Goal: Transaction & Acquisition: Purchase product/service

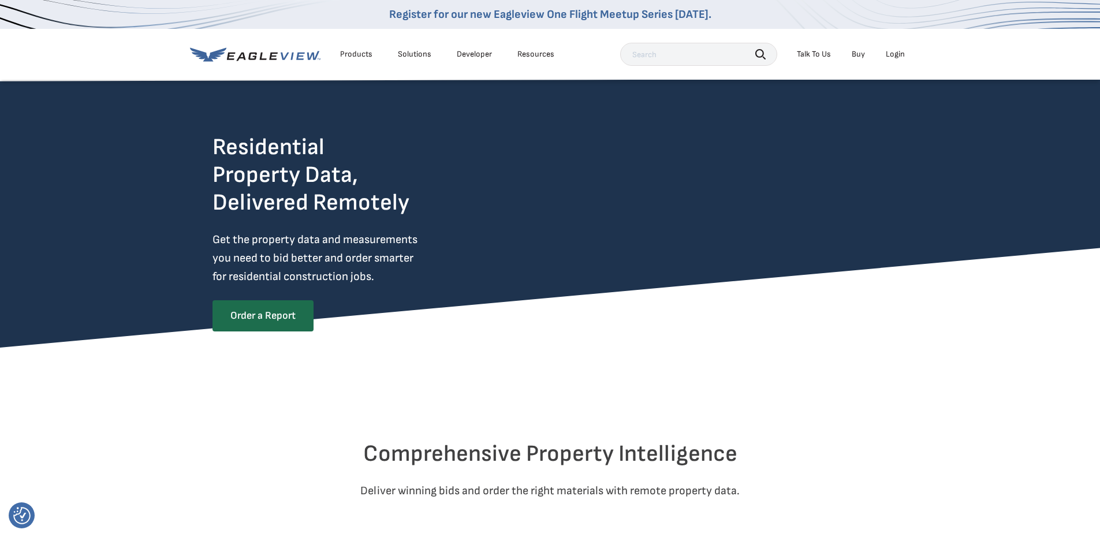
click at [895, 53] on div "Login" at bounding box center [895, 54] width 19 height 10
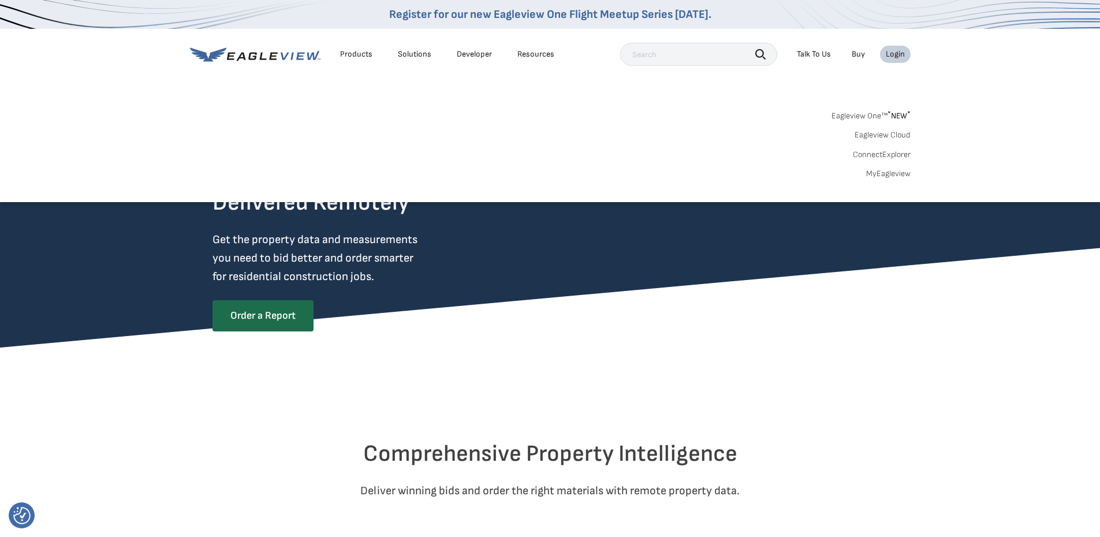
click at [896, 55] on div "Login" at bounding box center [895, 54] width 19 height 10
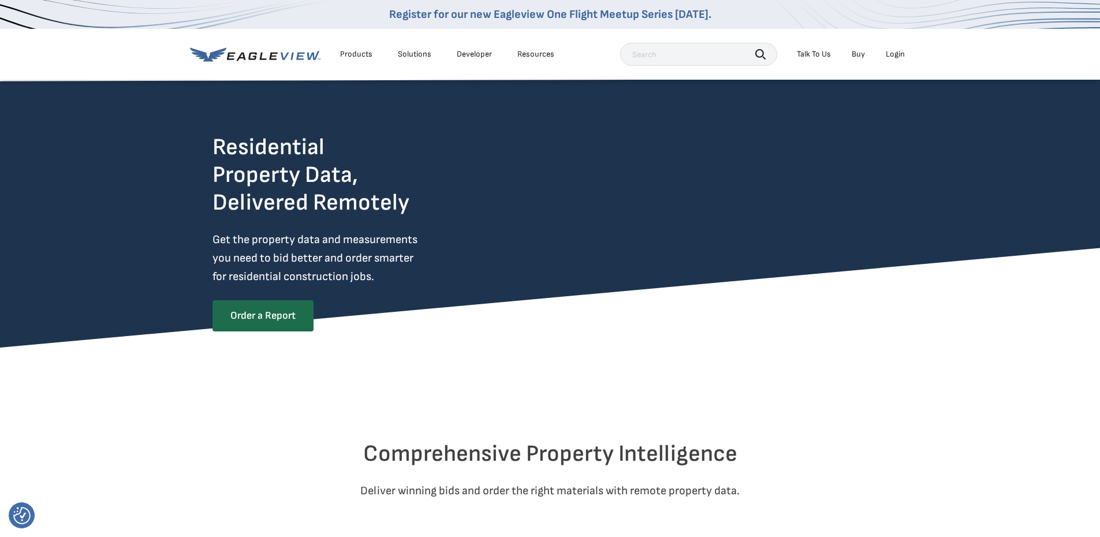
click at [892, 53] on div "Login" at bounding box center [895, 54] width 19 height 10
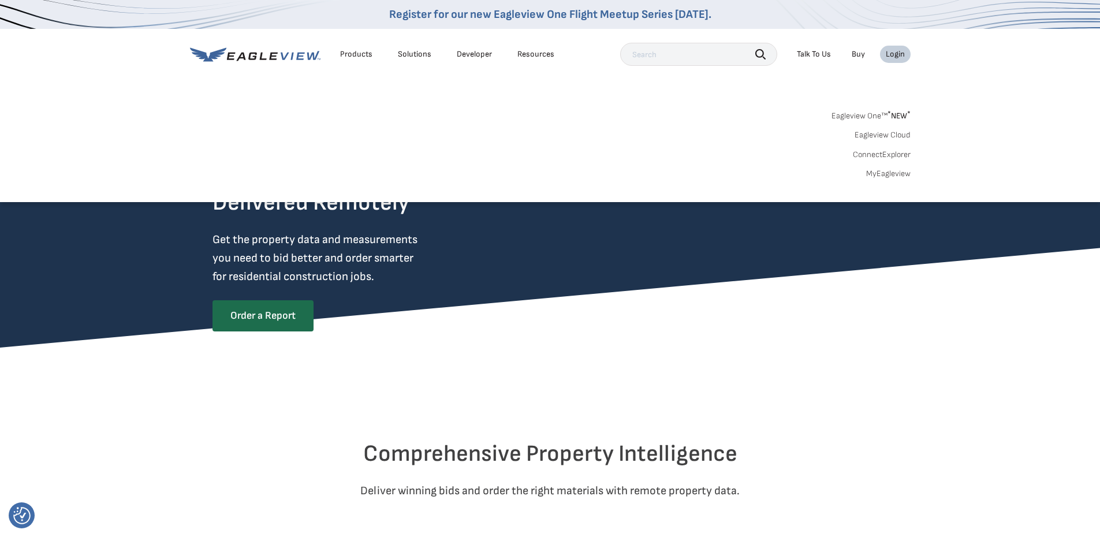
click at [868, 116] on link "Eagleview One™ * NEW *" at bounding box center [871, 113] width 79 height 13
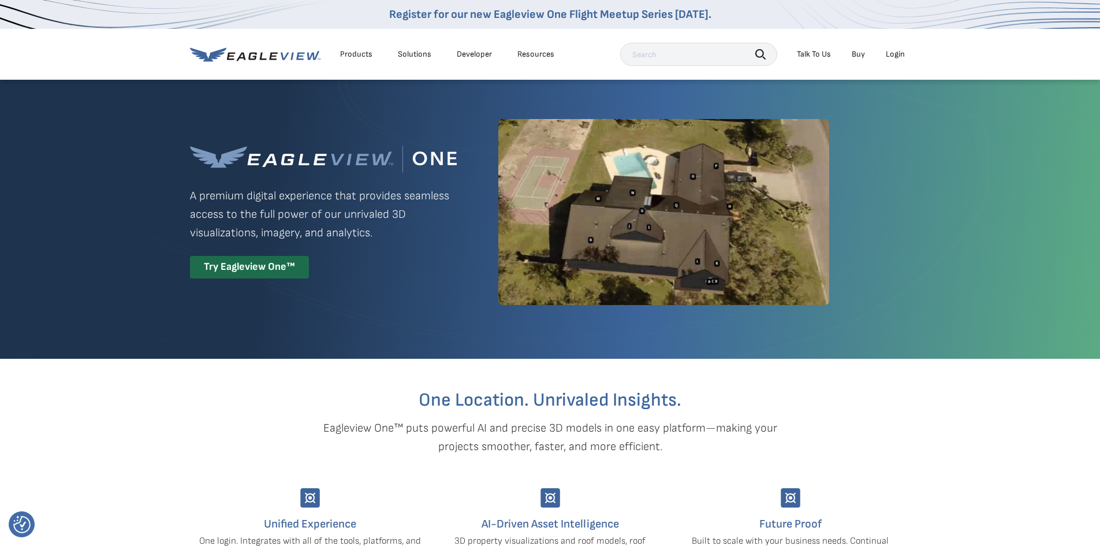
click at [892, 53] on div "Login" at bounding box center [895, 54] width 19 height 10
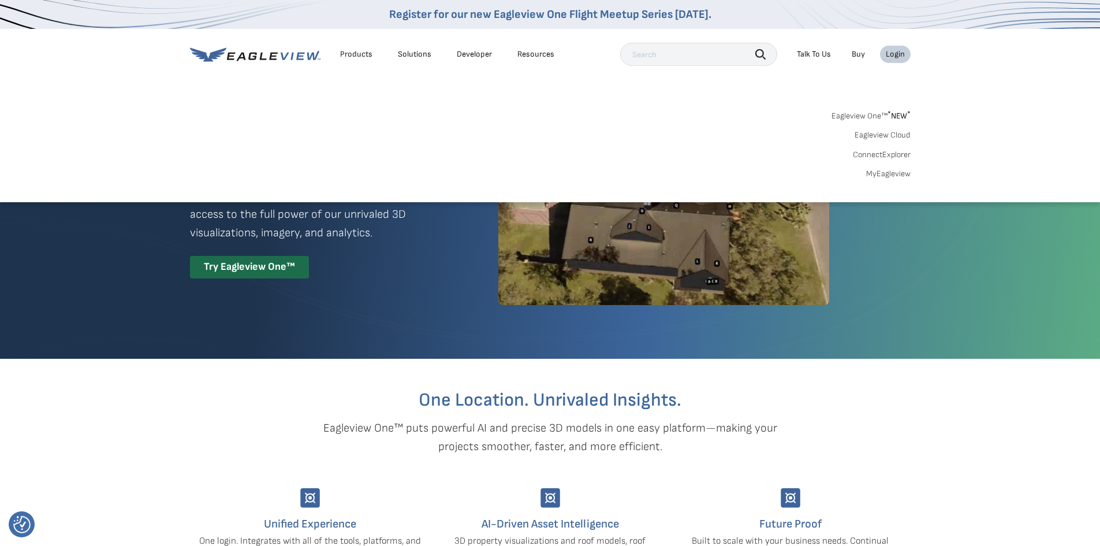
click at [876, 134] on link "Eagleview Cloud" at bounding box center [883, 135] width 56 height 10
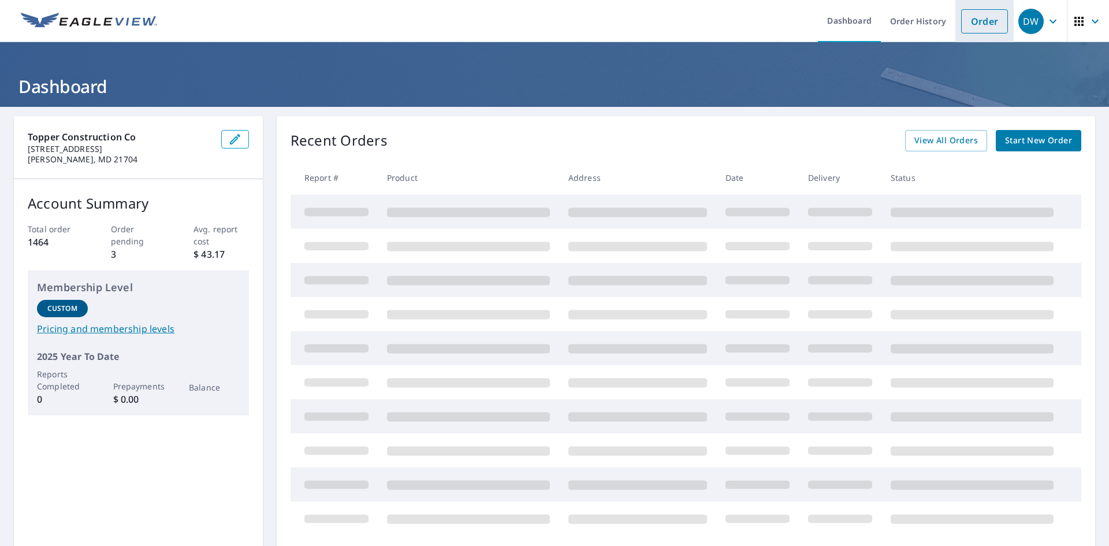
click at [978, 21] on link "Order" at bounding box center [984, 21] width 47 height 24
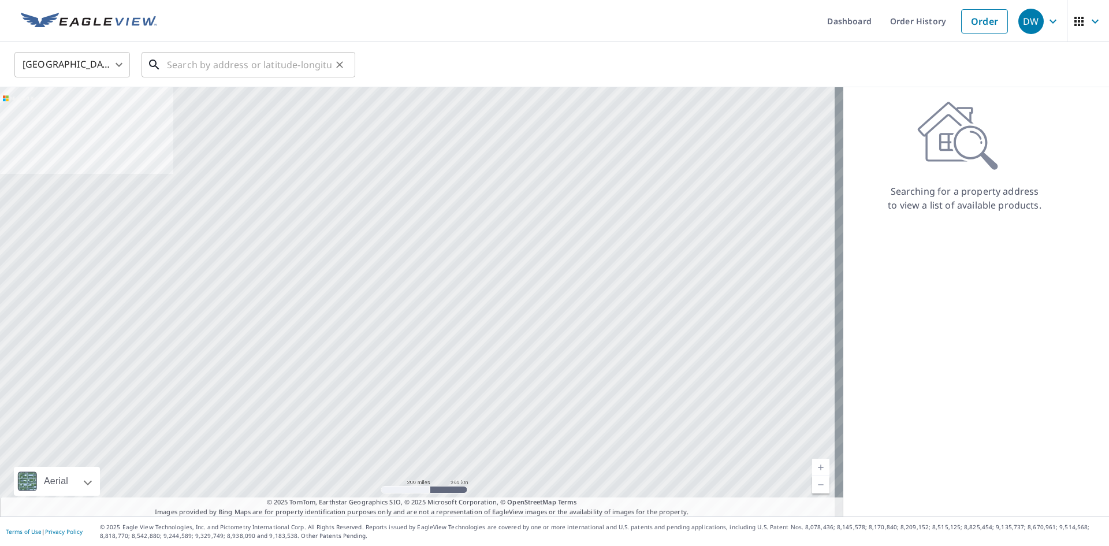
click at [245, 61] on input "text" at bounding box center [249, 65] width 165 height 32
paste input "14147 Lower Edgemont Road"
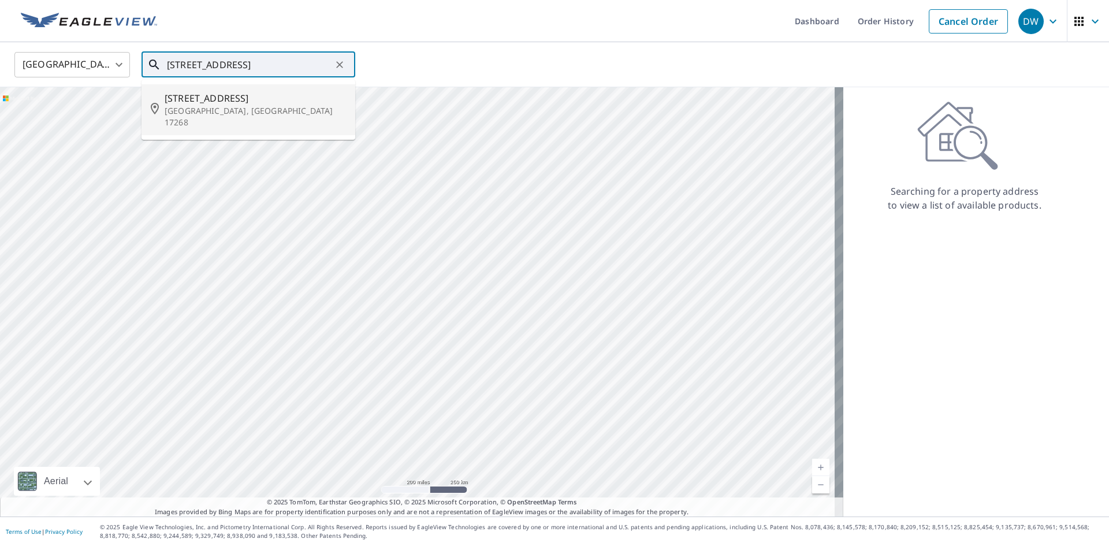
click at [239, 112] on p "[GEOGRAPHIC_DATA], [GEOGRAPHIC_DATA] 17268" at bounding box center [255, 116] width 181 height 23
type input "14147 Lower Edgemont Rd Waynesboro, PA 17268"
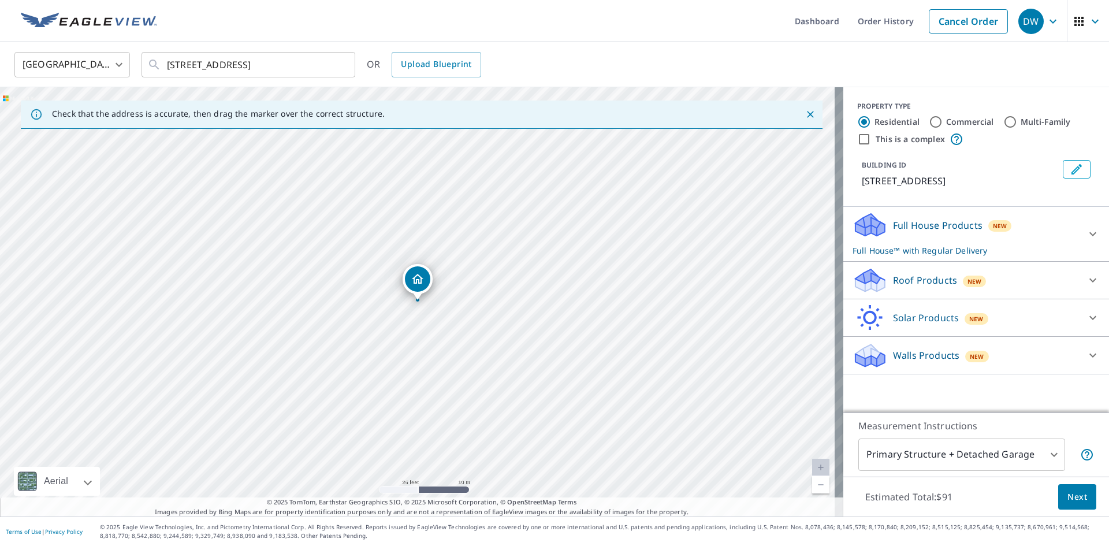
click at [944, 457] on body "DW DW Dashboard Order History Cancel Order DW United States US ​ 14147 Lower Ed…" at bounding box center [554, 273] width 1109 height 546
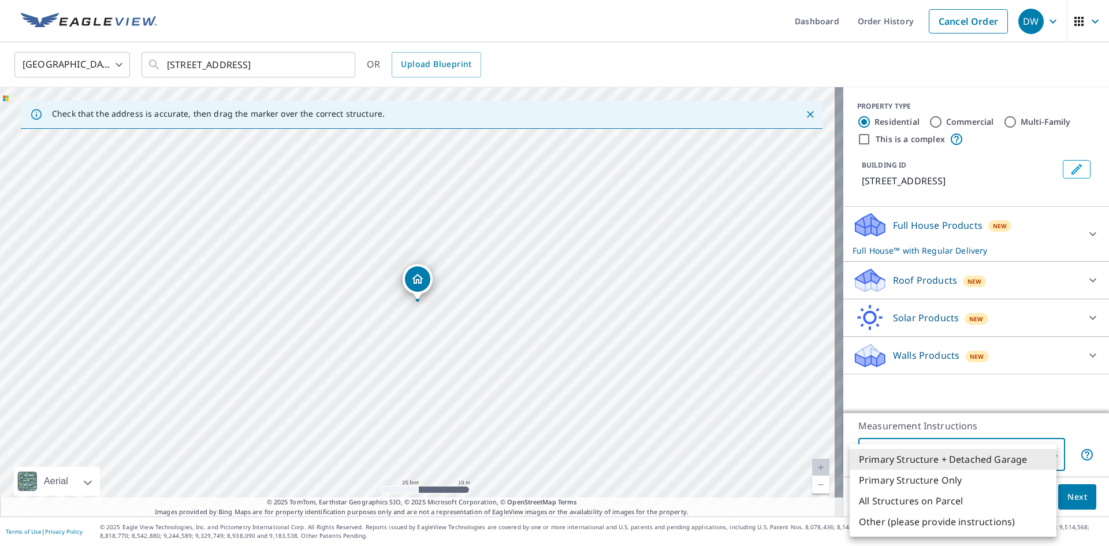
click at [877, 460] on li "Primary Structure + Detached Garage" at bounding box center [953, 459] width 207 height 21
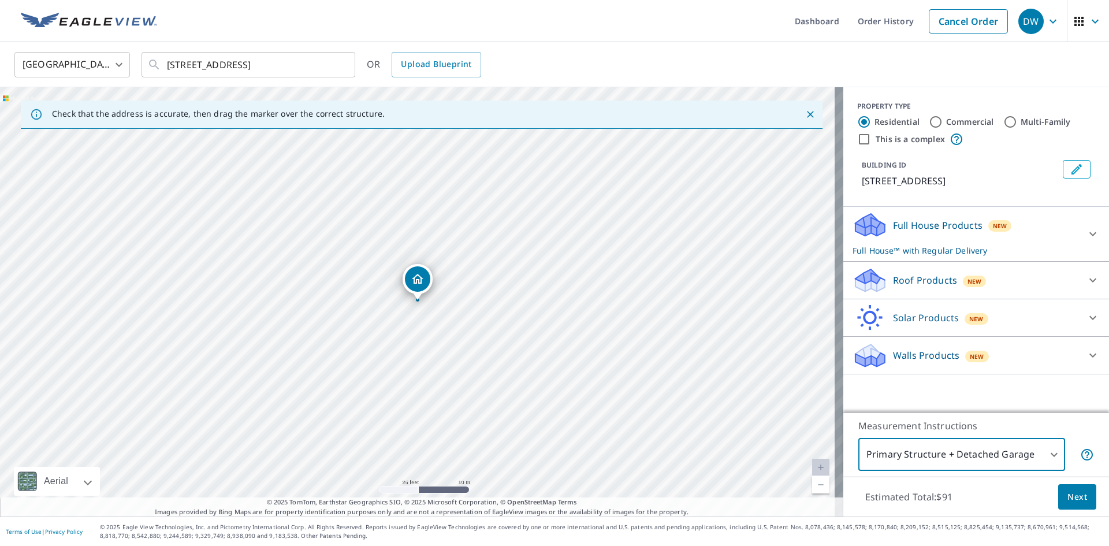
click at [907, 287] on p "Roof Products" at bounding box center [925, 280] width 64 height 14
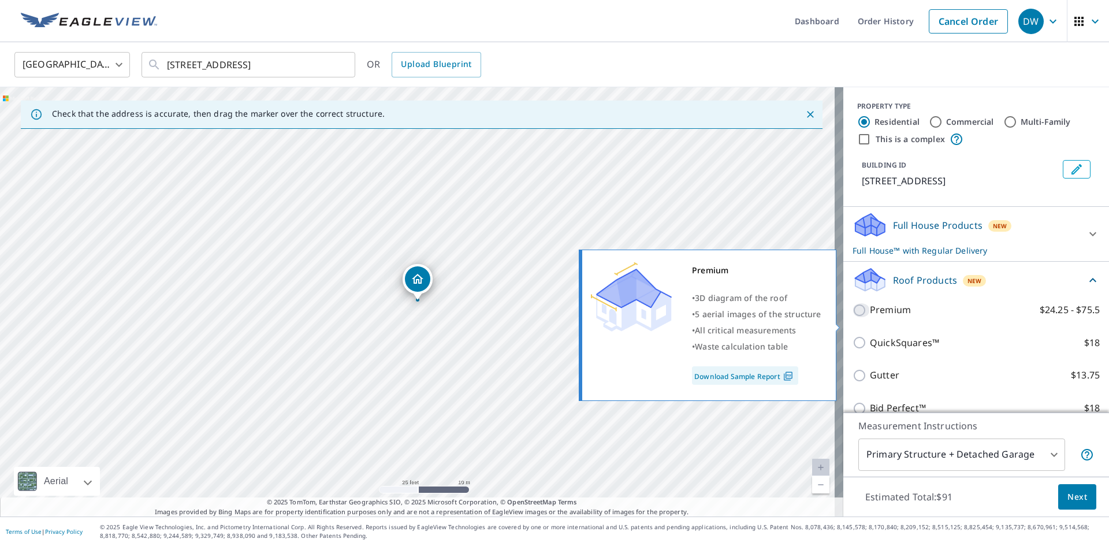
click at [853, 317] on input "Premium $24.25 - $75.5" at bounding box center [861, 310] width 17 height 14
checkbox input "true"
checkbox input "false"
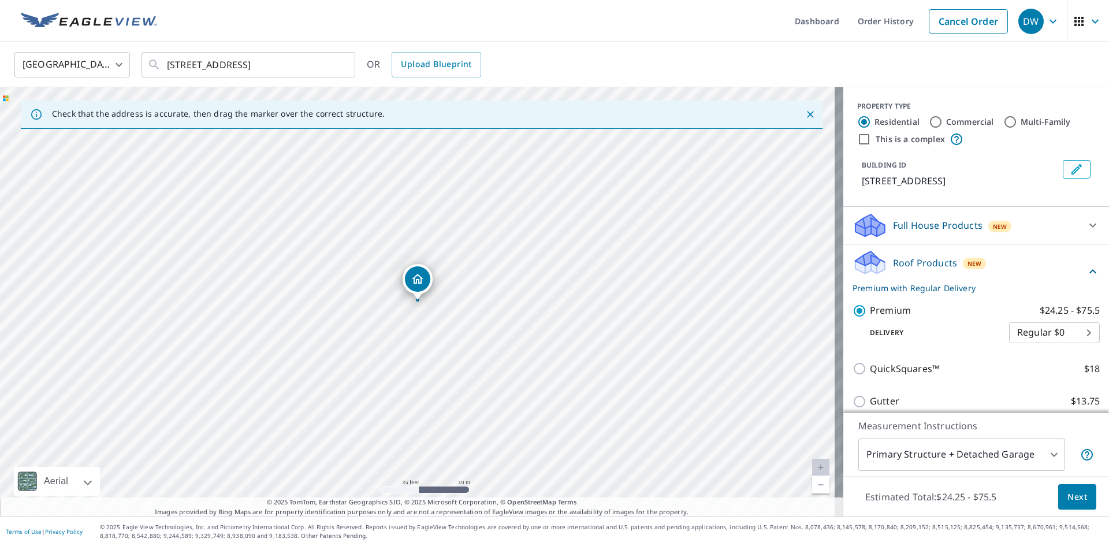
scroll to position [116, 0]
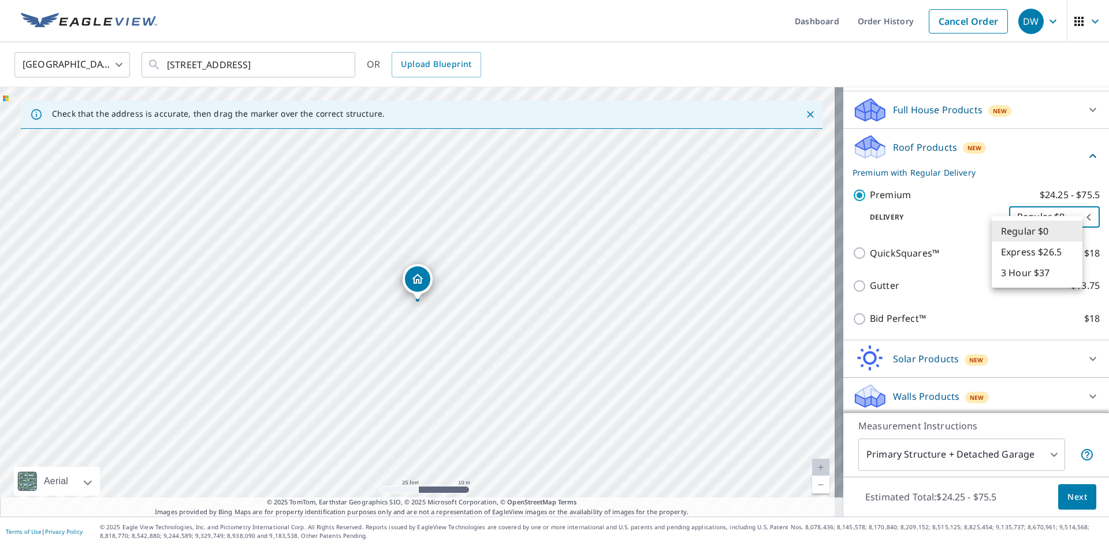
click at [1057, 233] on body "DW DW Dashboard Order History Cancel Order DW United States US ​ 14147 Lower Ed…" at bounding box center [554, 273] width 1109 height 546
click at [737, 64] on div at bounding box center [554, 273] width 1109 height 546
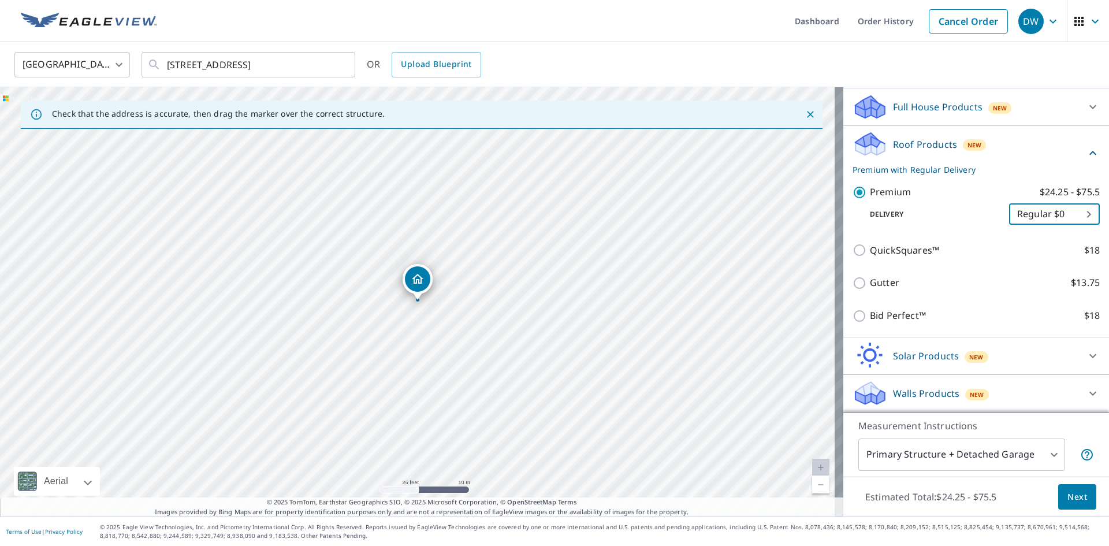
scroll to position [132, 0]
click at [1067, 497] on span "Next" at bounding box center [1077, 497] width 20 height 14
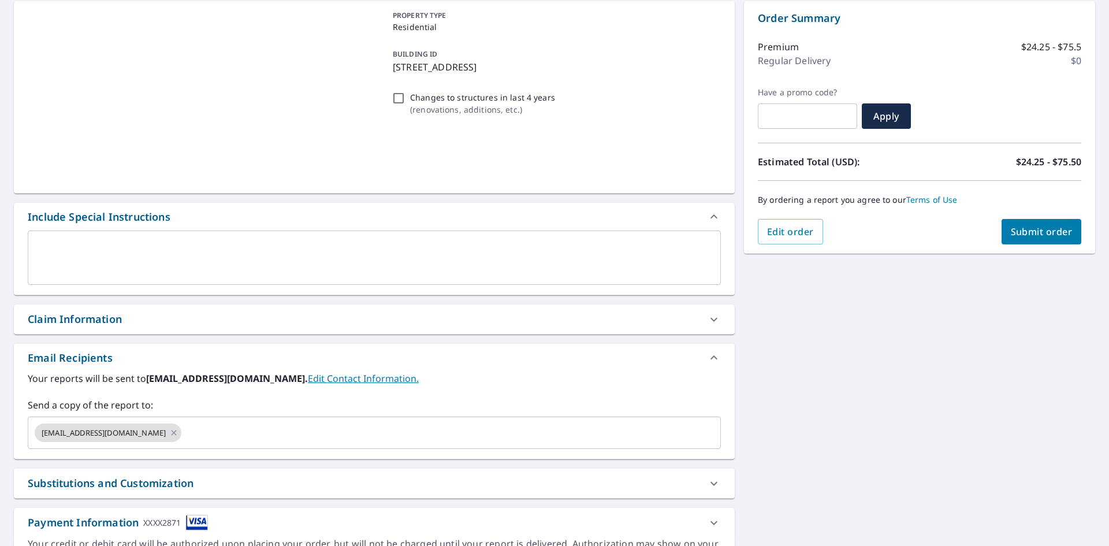
scroll to position [116, 0]
click at [226, 430] on input "text" at bounding box center [440, 432] width 515 height 22
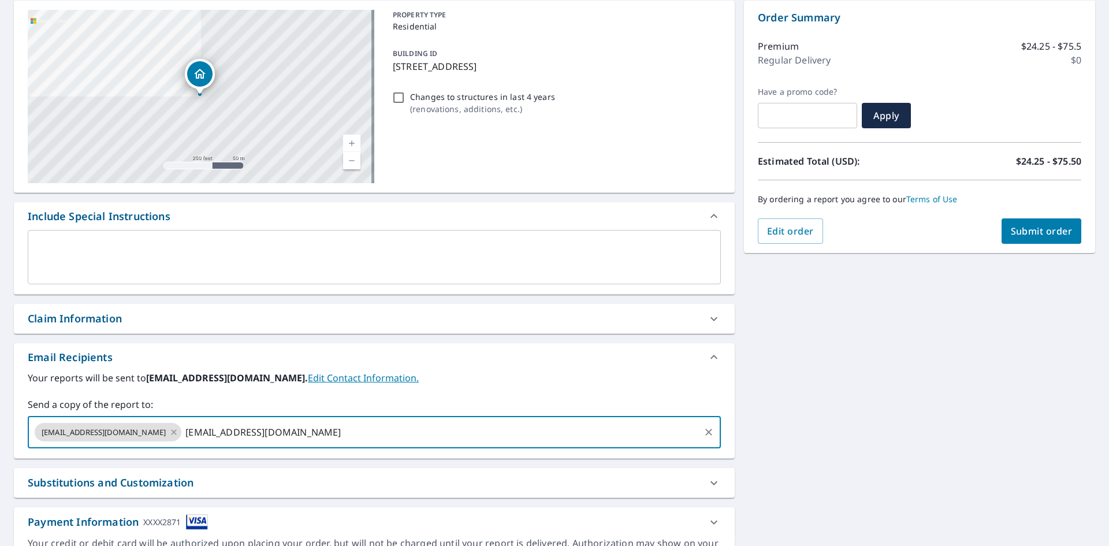
type input "mlacy@topperconstruction.com"
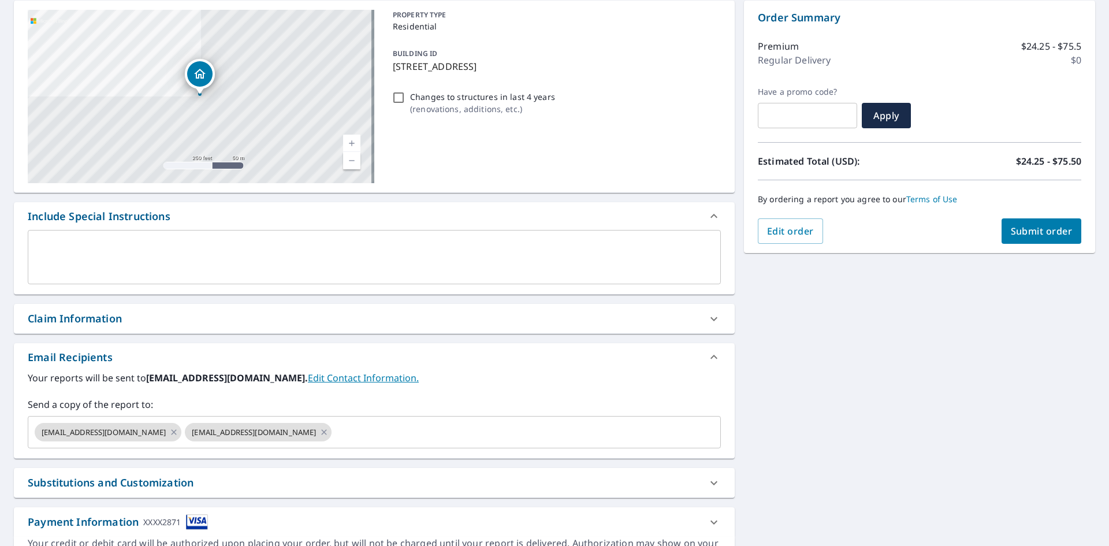
click at [824, 379] on div "14147 Lower Edgemont Rd Waynesboro, PA 17268 Aerial Road A standard road map Ae…" at bounding box center [554, 286] width 1109 height 591
click at [1024, 229] on span "Submit order" at bounding box center [1042, 231] width 62 height 13
checkbox input "true"
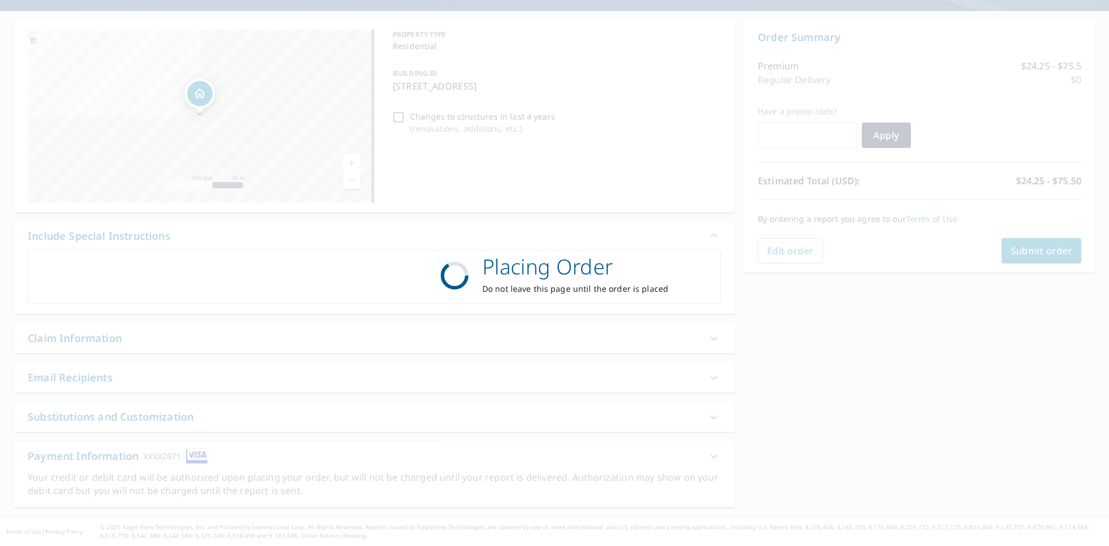
scroll to position [96, 0]
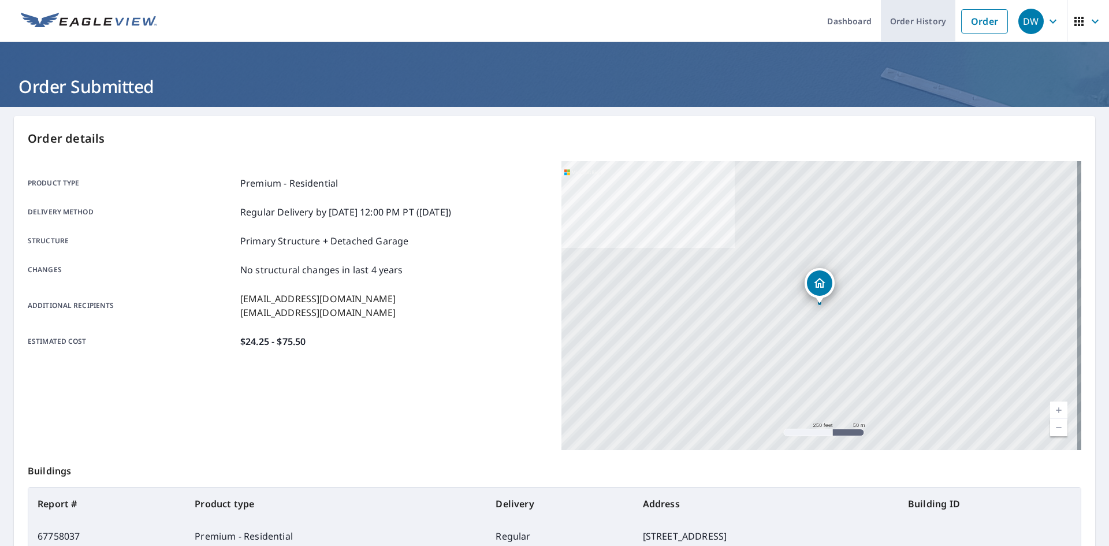
click at [916, 21] on link "Order History" at bounding box center [918, 21] width 75 height 42
